Goal: Task Accomplishment & Management: Manage account settings

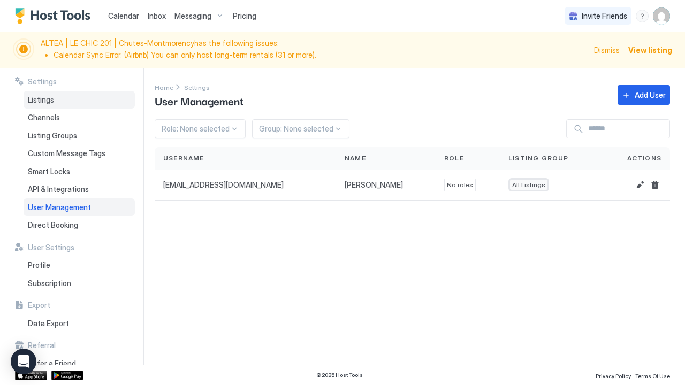
click at [47, 105] on div "Listings" at bounding box center [79, 100] width 111 height 18
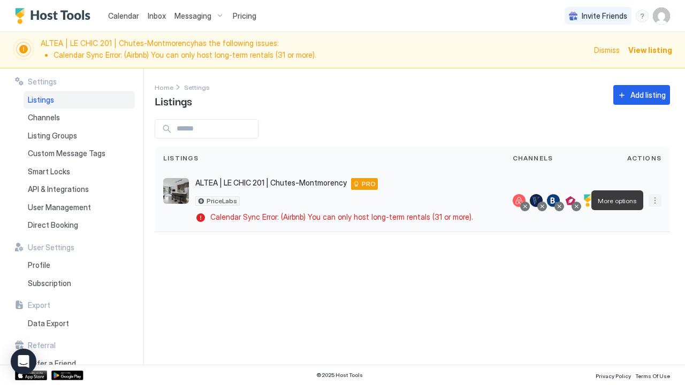
click at [655, 204] on button "More options" at bounding box center [655, 200] width 13 height 13
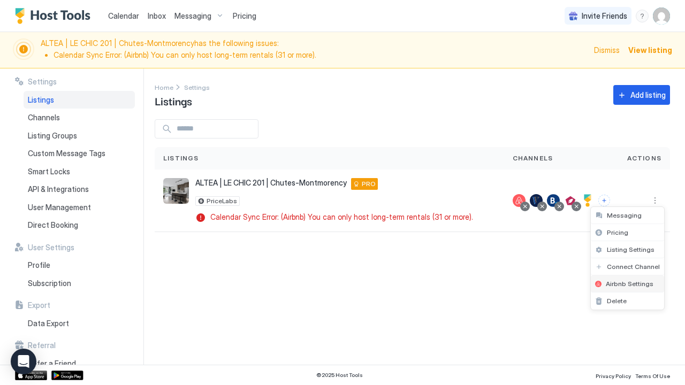
click at [640, 283] on span "Airbnb Settings" at bounding box center [630, 284] width 48 height 8
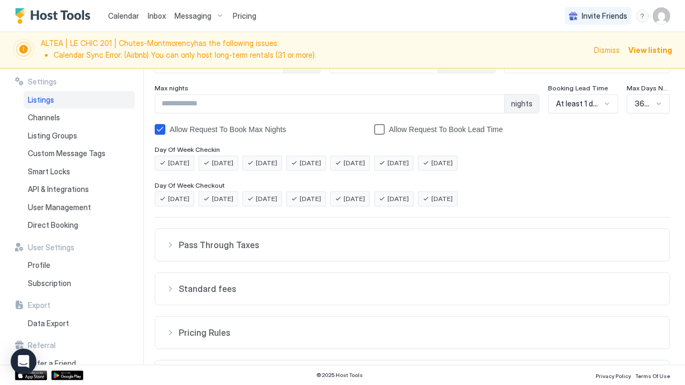
scroll to position [179, 0]
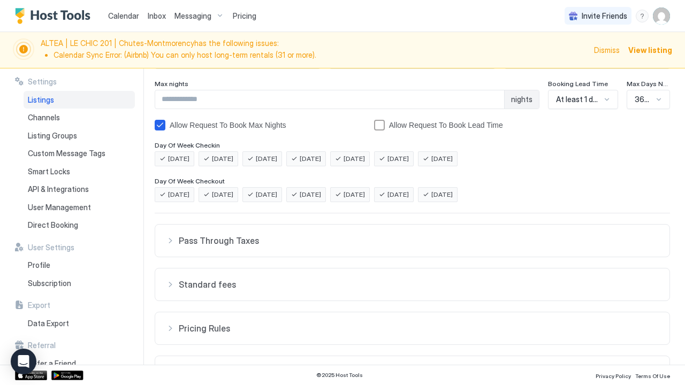
click at [170, 243] on div "Pass Through Taxes" at bounding box center [412, 241] width 493 height 11
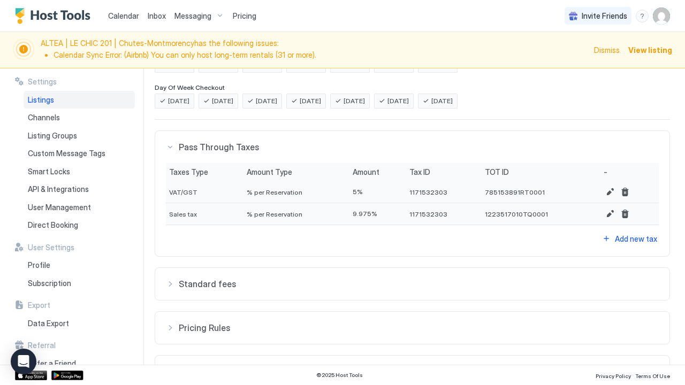
scroll to position [285, 0]
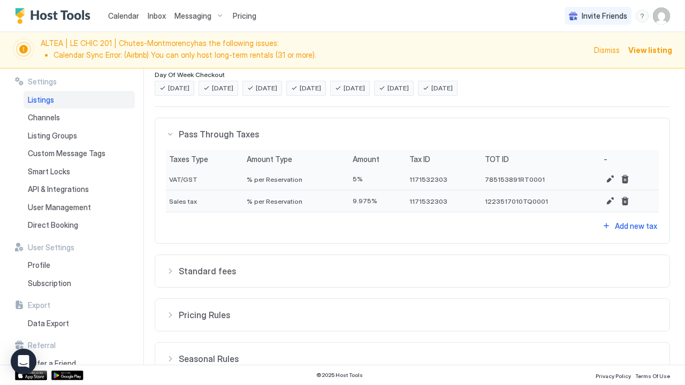
click at [169, 272] on div "Standard fees" at bounding box center [412, 271] width 493 height 11
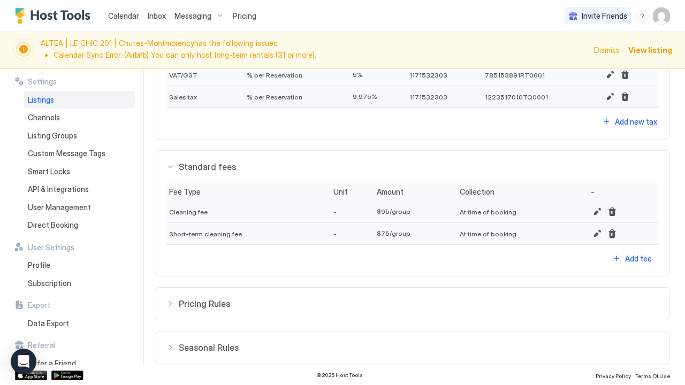
scroll to position [391, 0]
click at [170, 303] on div "Pricing Rules" at bounding box center [412, 303] width 493 height 11
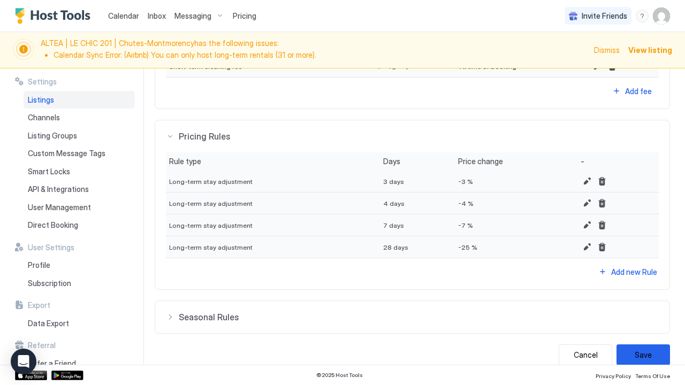
scroll to position [558, 0]
click at [171, 318] on div "Seasonal Rules" at bounding box center [412, 317] width 493 height 11
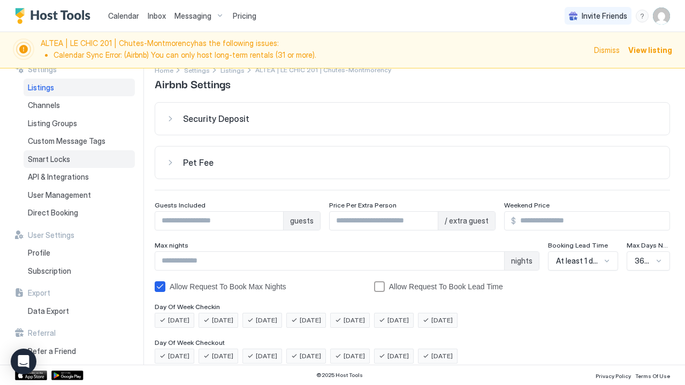
scroll to position [11, 0]
click at [643, 20] on div "menu" at bounding box center [642, 16] width 13 height 13
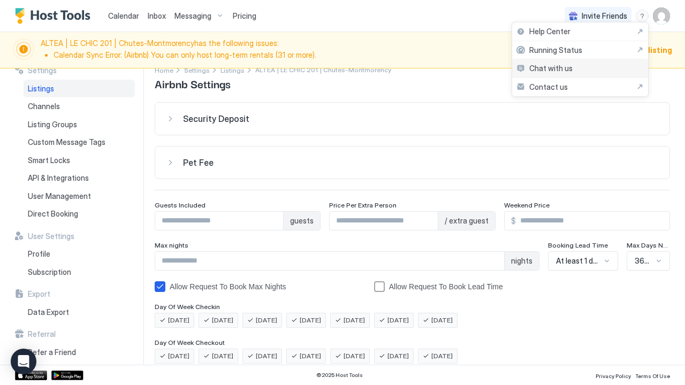
click at [612, 67] on div "Chat with us" at bounding box center [580, 68] width 136 height 19
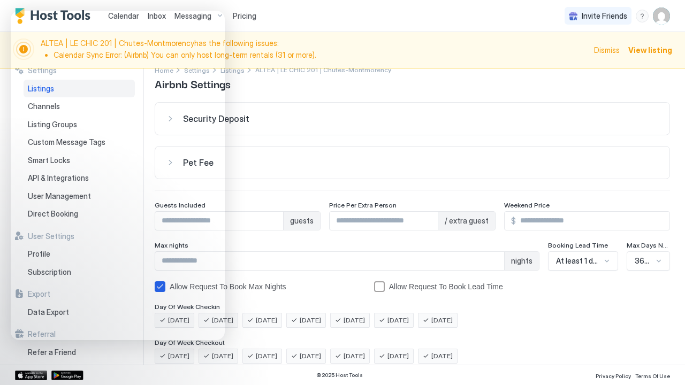
click at [254, 173] on button "Pet Fee" at bounding box center [412, 163] width 514 height 32
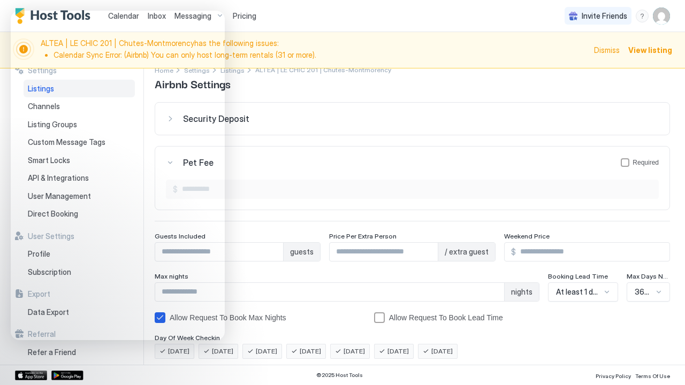
click at [329, 98] on div "Settings Home Settings Listings ALTEA | LE CHIC 201 | Chutes-Montmorency Airbnb…" at bounding box center [420, 217] width 530 height 297
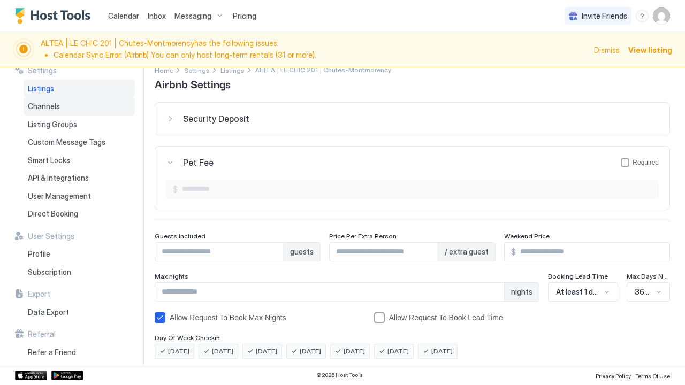
click at [68, 108] on div "Channels" at bounding box center [79, 106] width 111 height 18
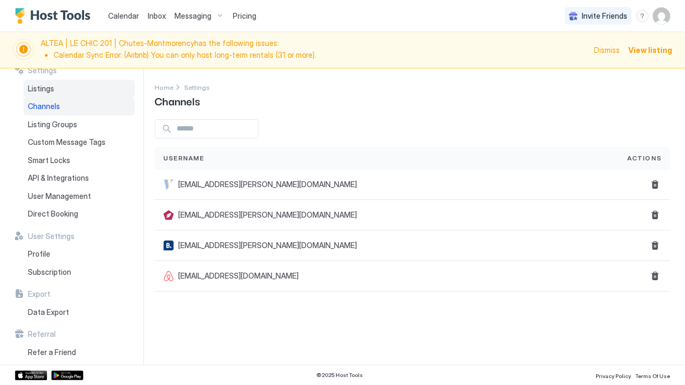
click at [65, 90] on div "Listings" at bounding box center [79, 89] width 111 height 18
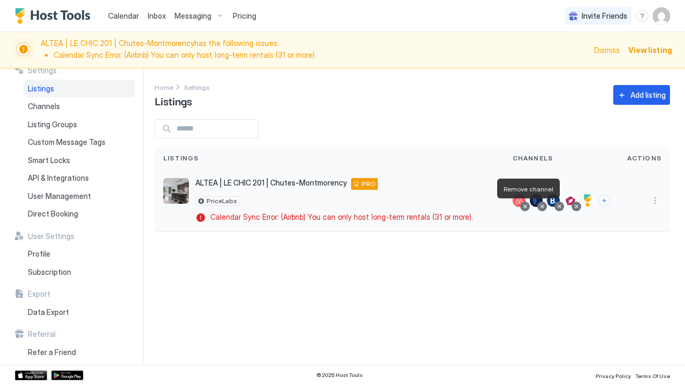
click at [527, 208] on div at bounding box center [524, 206] width 5 height 5
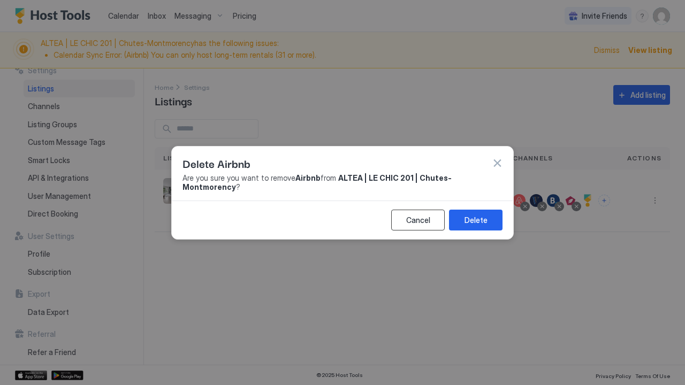
click at [429, 215] on div "Cancel" at bounding box center [418, 220] width 24 height 11
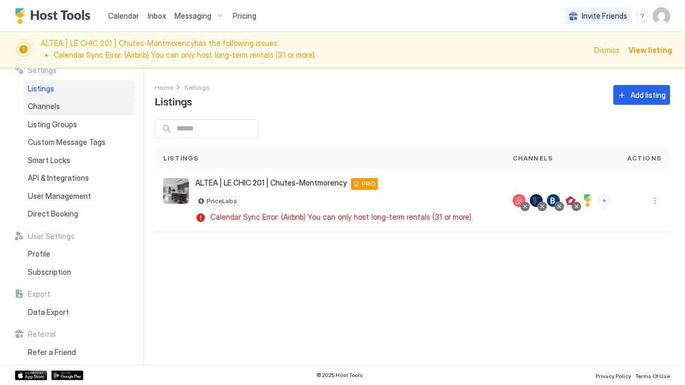
click at [37, 109] on span "Channels" at bounding box center [44, 107] width 32 height 10
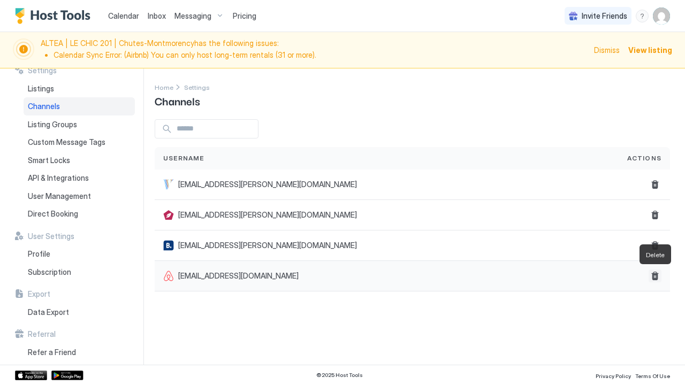
click at [655, 279] on button "Delete" at bounding box center [655, 276] width 13 height 13
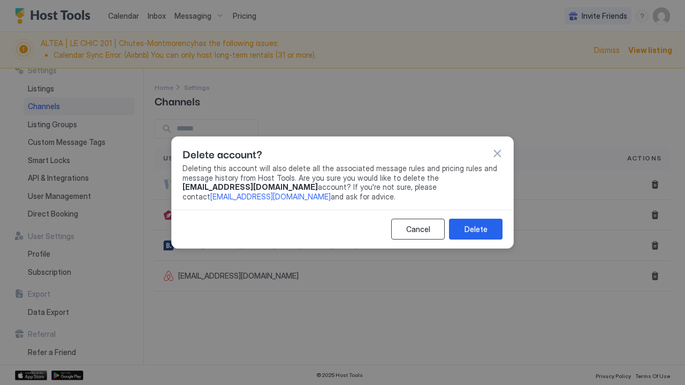
click at [419, 229] on div "Cancel" at bounding box center [418, 229] width 24 height 11
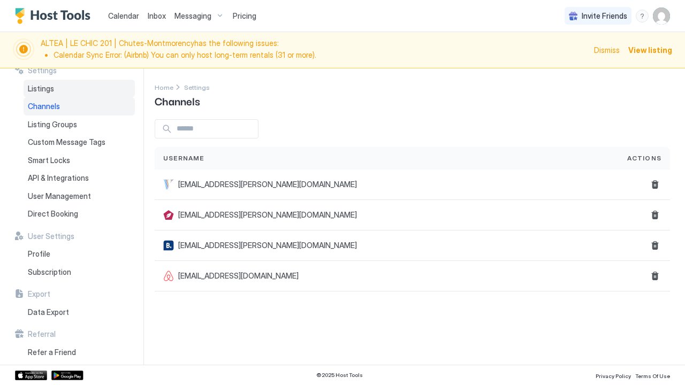
click at [42, 93] on div "Listings" at bounding box center [79, 89] width 111 height 18
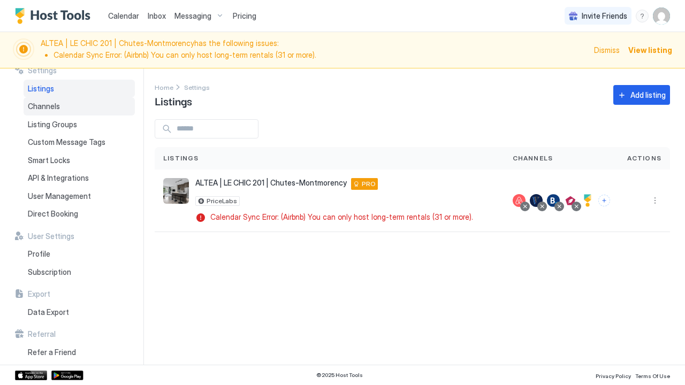
click at [47, 109] on span "Channels" at bounding box center [44, 107] width 32 height 10
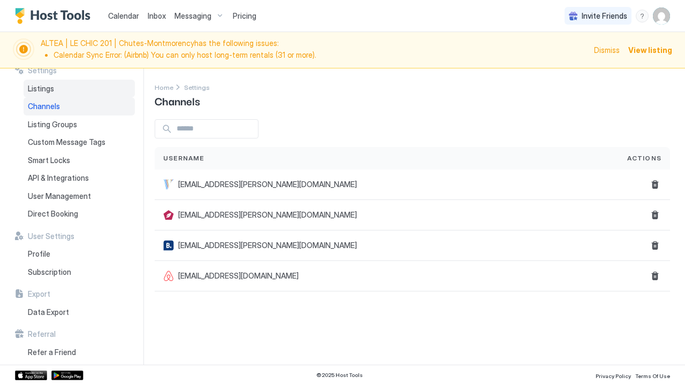
click at [42, 92] on span "Listings" at bounding box center [41, 89] width 26 height 10
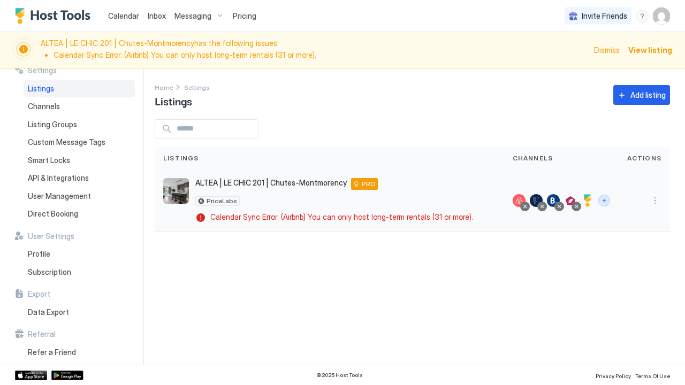
click at [604, 201] on button "Connect channels" at bounding box center [604, 201] width 12 height 12
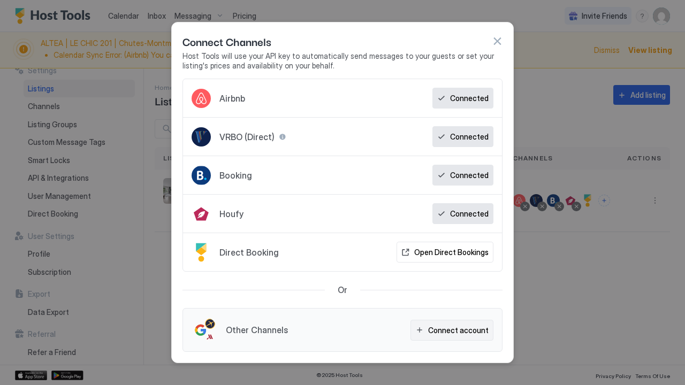
click at [431, 328] on div "Connect account" at bounding box center [458, 330] width 60 height 11
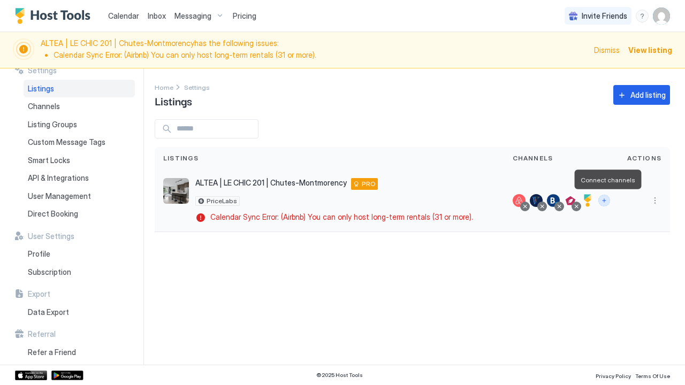
click at [602, 202] on button "Connect channels" at bounding box center [604, 201] width 12 height 12
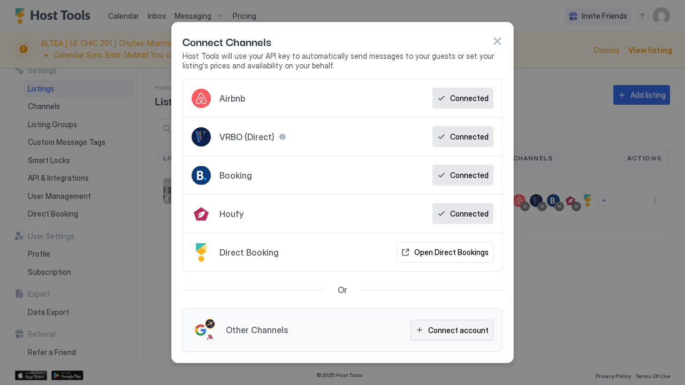
click at [453, 330] on div "Connect account" at bounding box center [458, 330] width 60 height 11
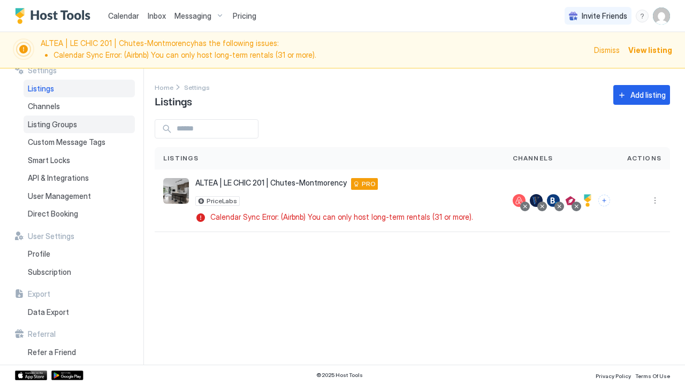
click at [58, 123] on span "Listing Groups" at bounding box center [52, 125] width 49 height 10
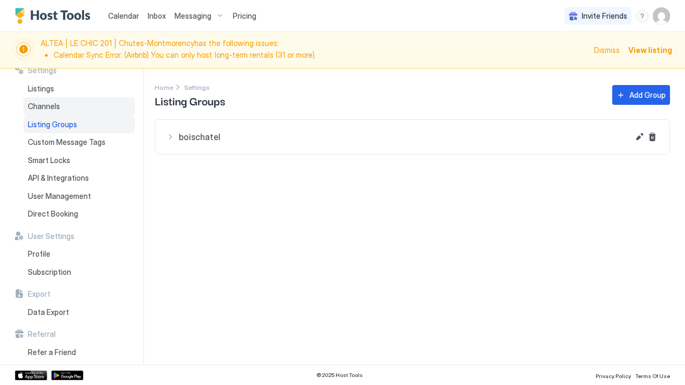
click at [52, 103] on span "Channels" at bounding box center [44, 107] width 32 height 10
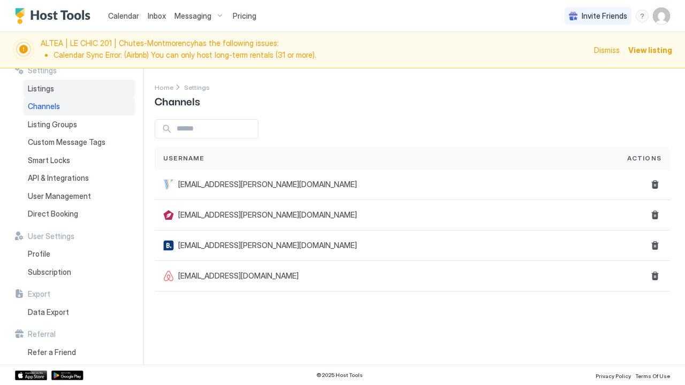
click at [48, 87] on span "Listings" at bounding box center [41, 89] width 26 height 10
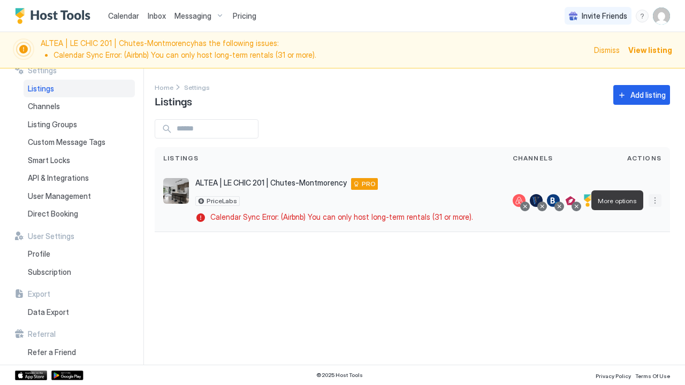
click at [656, 201] on button "More options" at bounding box center [655, 200] width 13 height 13
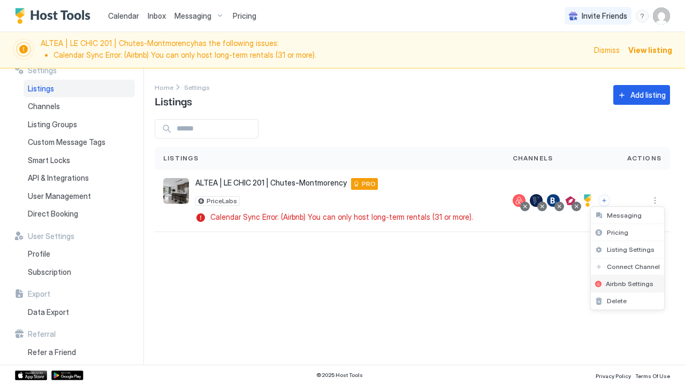
click at [640, 281] on span "Airbnb Settings" at bounding box center [630, 284] width 48 height 8
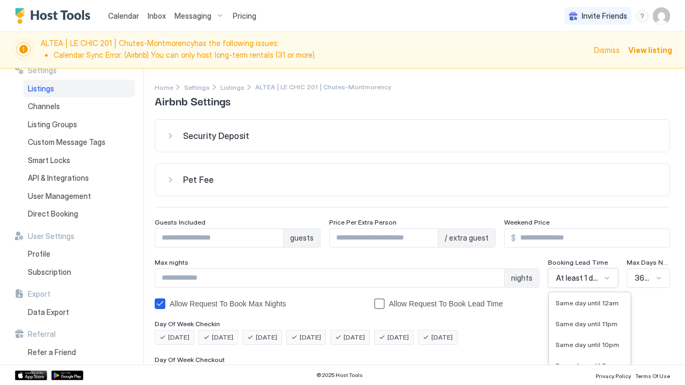
click at [588, 276] on div "At least 1 day notice selected, 25 of 28. 28 results available. Use Up and Down…" at bounding box center [583, 278] width 70 height 19
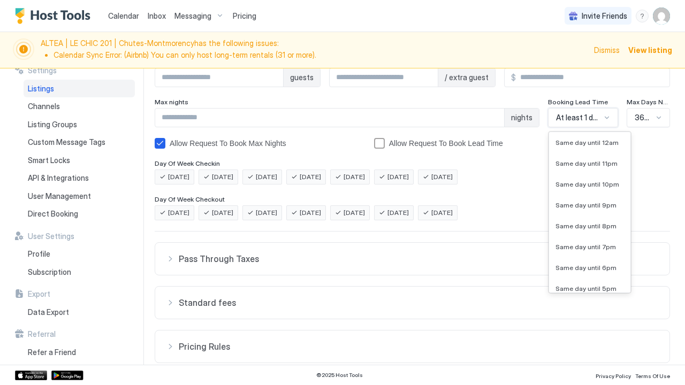
scroll to position [368, 0]
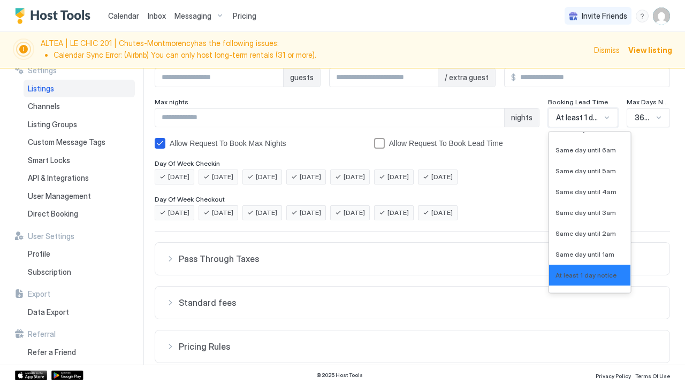
click at [588, 276] on span "At least 1 day notice" at bounding box center [586, 275] width 61 height 8
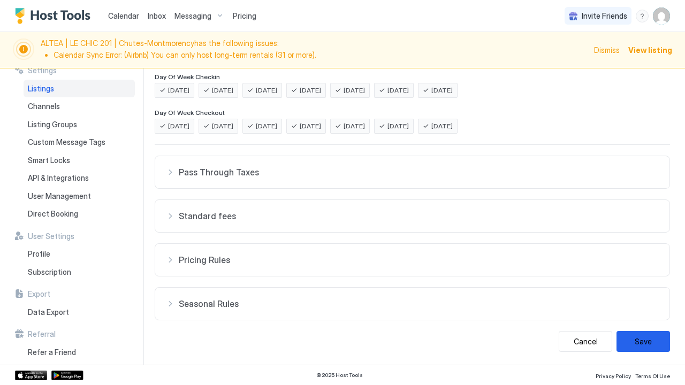
scroll to position [247, 0]
click at [171, 177] on div "Pass Through Taxes" at bounding box center [412, 173] width 493 height 11
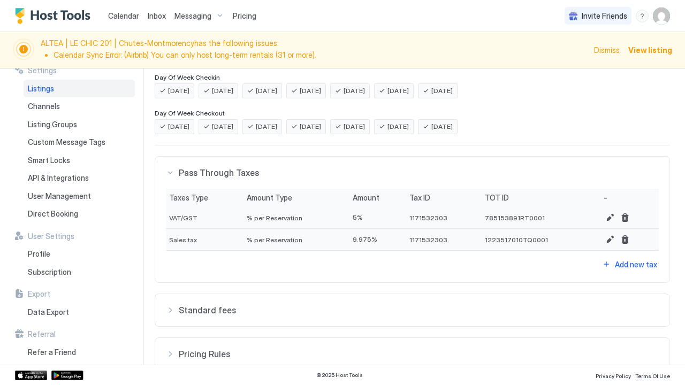
click at [173, 315] on div "Standard fees" at bounding box center [412, 310] width 493 height 11
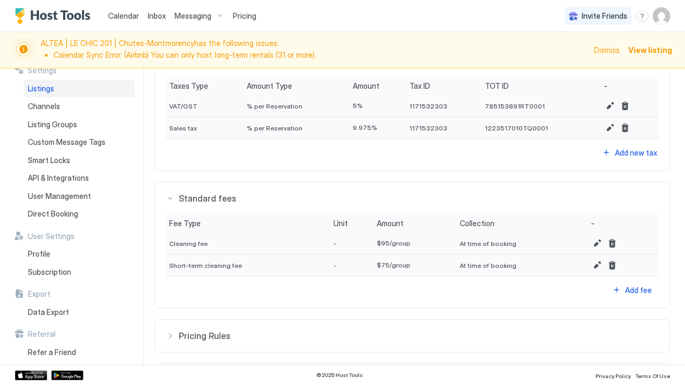
scroll to position [361, 0]
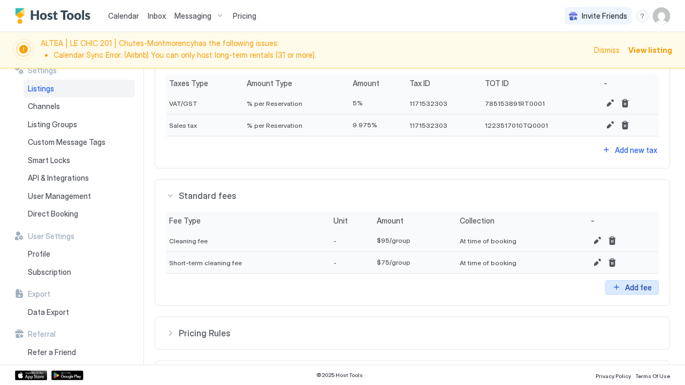
click at [617, 284] on button "Add fee" at bounding box center [632, 287] width 54 height 14
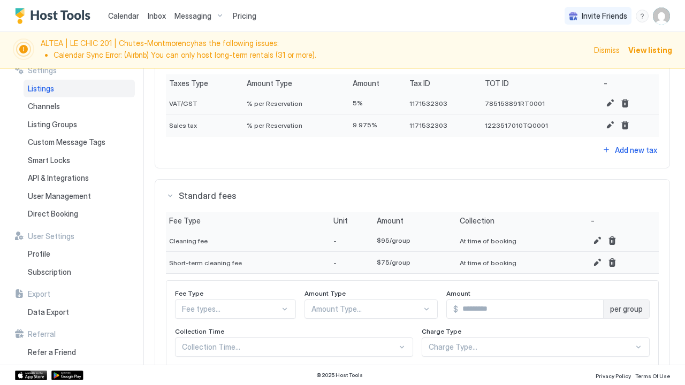
scroll to position [553, 0]
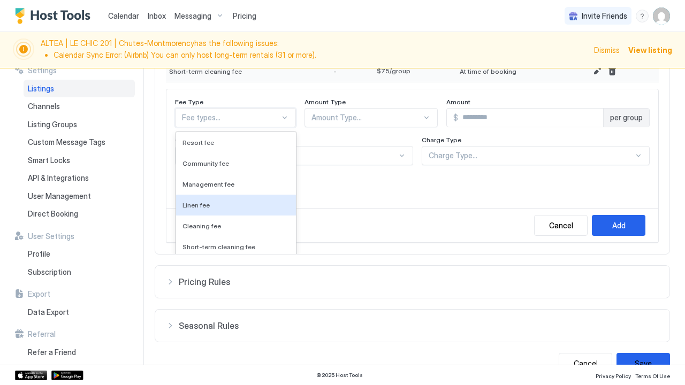
click at [316, 198] on div "Fee Type Linen fee, 4 of 11. 11 results available. Use Up and Down to choose op…" at bounding box center [412, 148] width 492 height 119
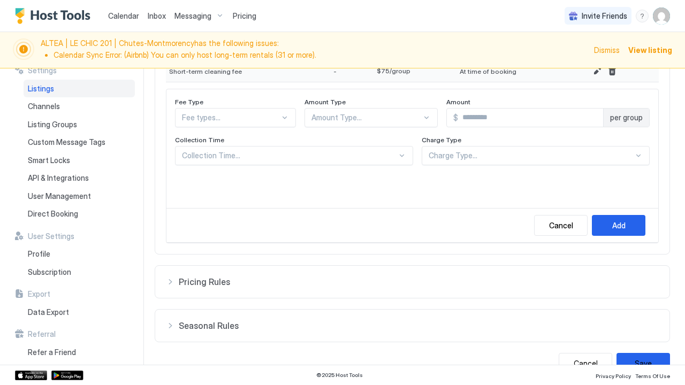
click at [185, 287] on span "Pricing Rules" at bounding box center [419, 282] width 480 height 11
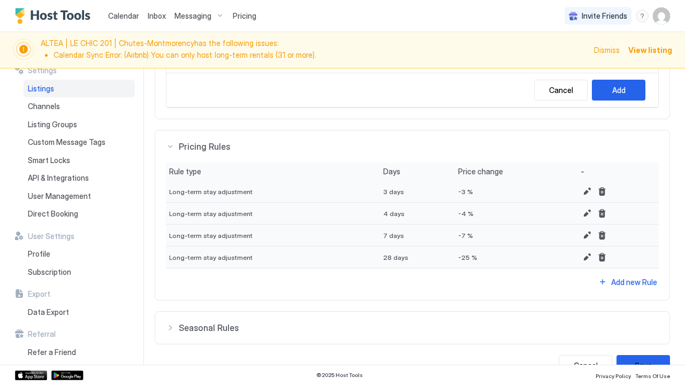
scroll to position [689, 0]
click at [186, 324] on span "Seasonal Rules" at bounding box center [419, 327] width 480 height 11
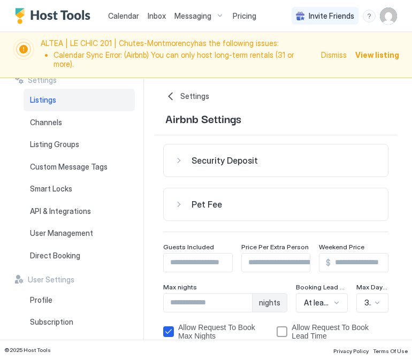
scroll to position [0, 0]
click at [376, 51] on span "View listing" at bounding box center [377, 54] width 44 height 11
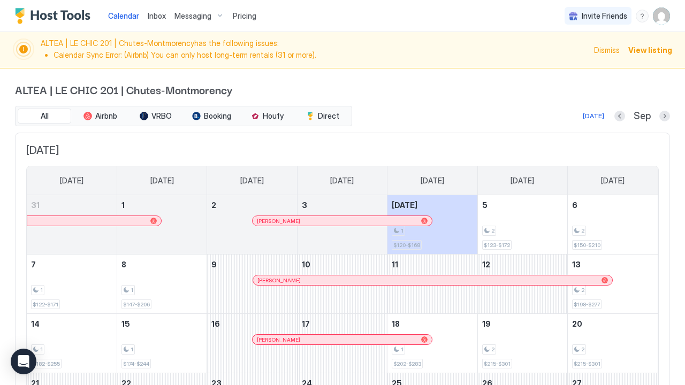
click at [54, 18] on img "Host Tools Logo" at bounding box center [55, 16] width 80 height 16
click at [98, 115] on span "Airbnb" at bounding box center [106, 116] width 22 height 10
click at [25, 19] on img "Host Tools Logo" at bounding box center [55, 16] width 80 height 16
click at [136, 17] on span "Calendar" at bounding box center [123, 15] width 31 height 9
click at [659, 50] on span "View listing" at bounding box center [650, 49] width 44 height 11
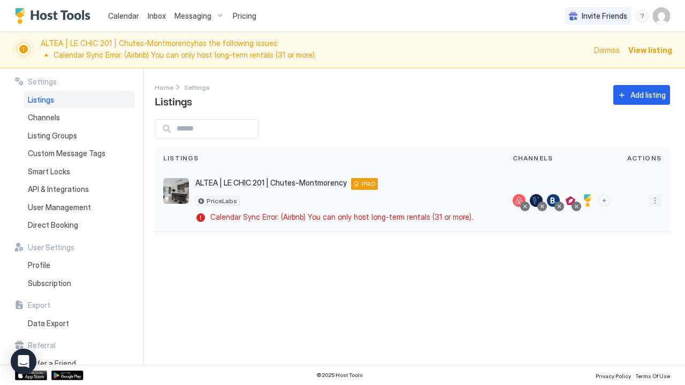
click at [657, 202] on button "More options" at bounding box center [655, 200] width 13 height 13
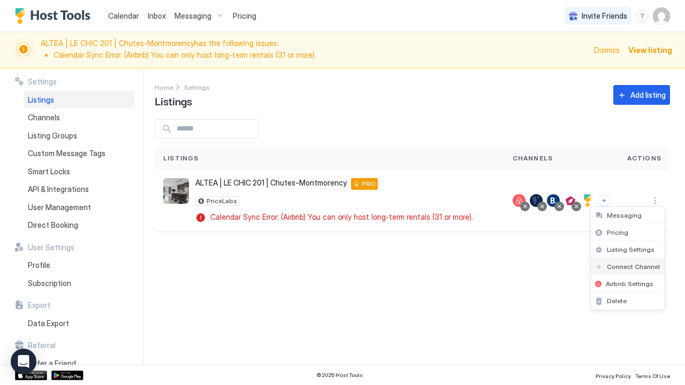
click at [635, 267] on span "Connect Channel" at bounding box center [633, 267] width 53 height 8
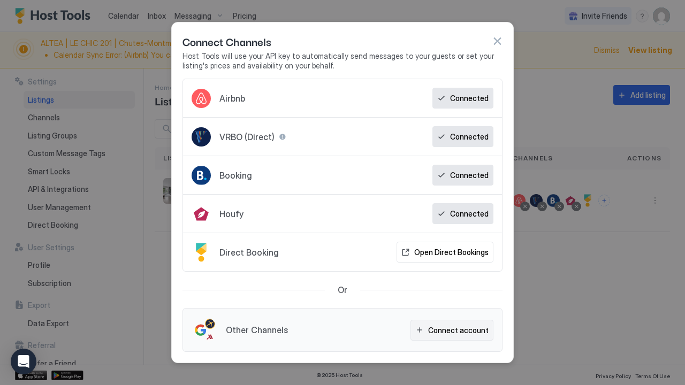
click at [448, 330] on div "Connect account" at bounding box center [458, 330] width 60 height 11
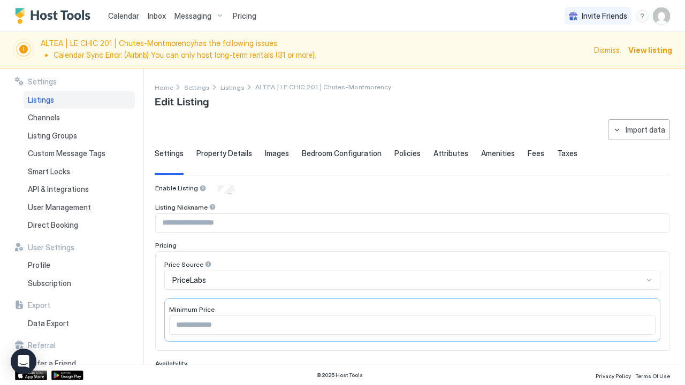
click at [117, 54] on li "Calendar Sync Error: (Airbnb) You can only host long-term rentals (31 or more)." at bounding box center [321, 55] width 534 height 10
click at [646, 53] on span "View listing" at bounding box center [650, 49] width 44 height 11
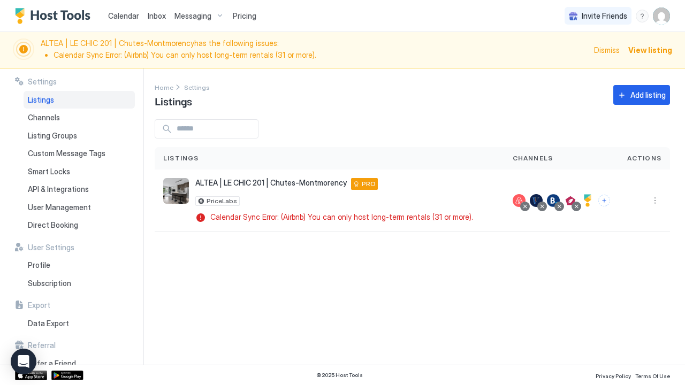
click at [640, 157] on span "Actions" at bounding box center [644, 159] width 34 height 10
click at [656, 200] on button "More options" at bounding box center [655, 200] width 13 height 13
